Goal: Submit feedback/report problem: Submit feedback/report problem

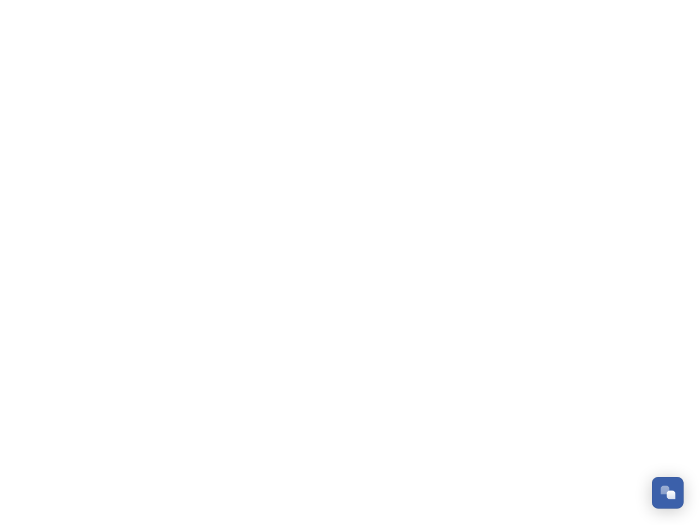
click at [668, 493] on div "Open Chat" at bounding box center [671, 495] width 9 height 9
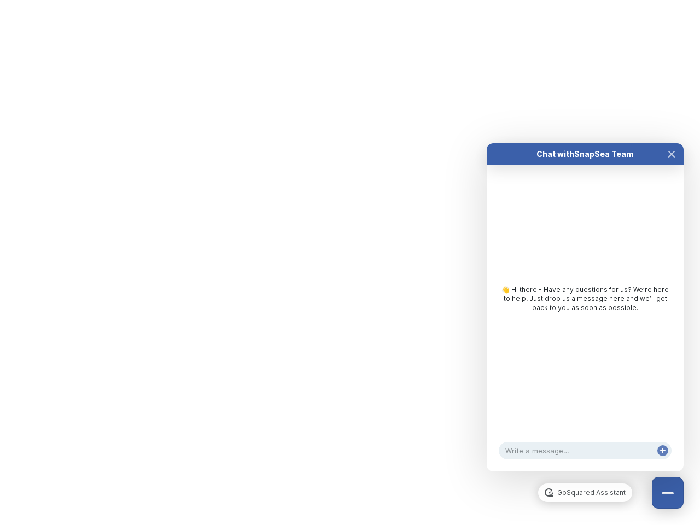
click at [672, 371] on div "👋 Hi there - Have any questions for us? We’re here to help! Just drop us a mess…" at bounding box center [585, 301] width 197 height 273
click at [585, 0] on html "/p/collection/tempest/tourism-academy-2025 Dismiss GoSquared Assistant Chat wit…" at bounding box center [350, 0] width 700 height 0
click at [585, 318] on div "👋 Hi there - Have any questions for us? We’re here to help! Just drop us a mess…" at bounding box center [585, 301] width 197 height 273
click at [672, 165] on div "👋 Hi there - Have any questions for us? We’re here to help! Just drop us a mess…" at bounding box center [585, 301] width 197 height 273
click at [663, 462] on div "Chat with SnapSea Team GoSquared Assistant 👋 Hi there - Have any questions for …" at bounding box center [585, 307] width 197 height 328
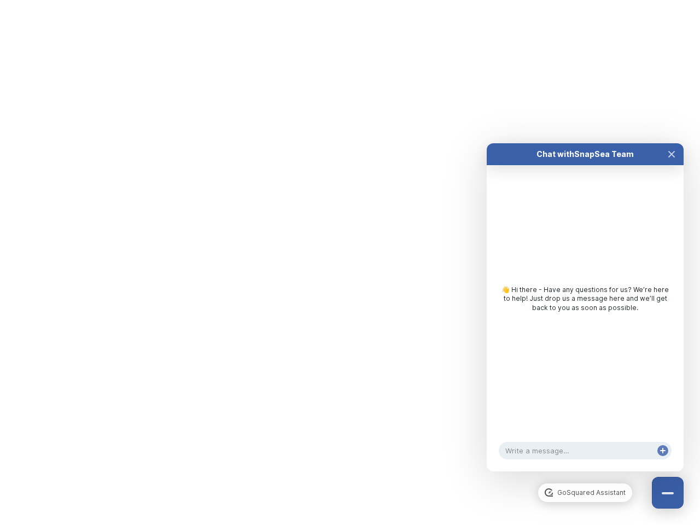
click at [663, 462] on div "Chat with SnapSea Team GoSquared Assistant 👋 Hi there - Have any questions for …" at bounding box center [585, 307] width 197 height 328
click at [350, 0] on html "/p/collection/tempest/tourism-academy-2025 Dismiss GoSquared Assistant Chat wit…" at bounding box center [350, 0] width 700 height 0
click at [342, 0] on html "/p/collection/tempest/tourism-academy-2025 Dismiss GoSquared Assistant Chat wit…" at bounding box center [350, 0] width 700 height 0
